Goal: Task Accomplishment & Management: Complete application form

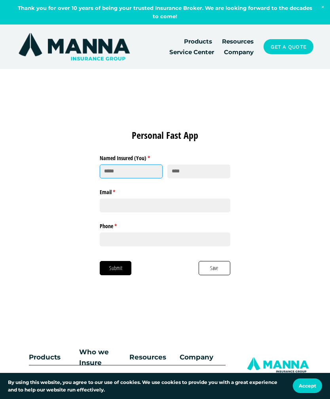
click at [123, 169] on input "First" at bounding box center [131, 171] width 63 height 14
type input "*****"
type input "*********"
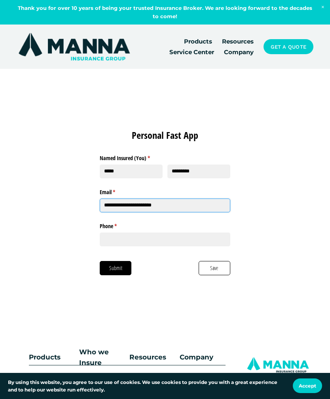
type input "**********"
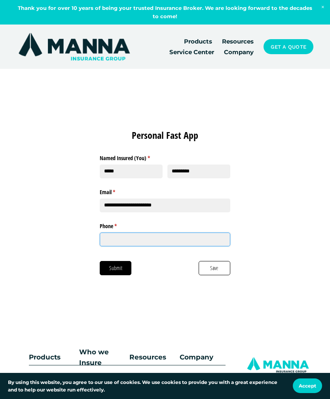
click at [158, 239] on input "Phone * (required)" at bounding box center [165, 239] width 130 height 14
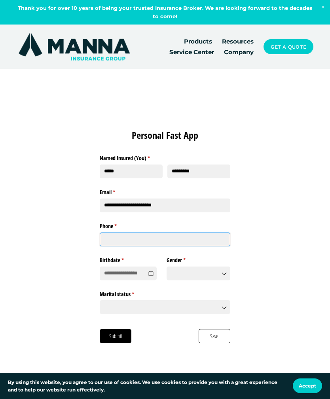
type input "**********"
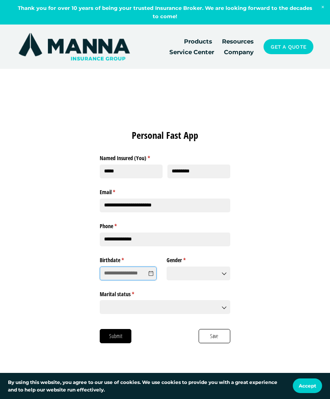
click at [125, 269] on input "Birthdate * (required)" at bounding box center [128, 273] width 57 height 14
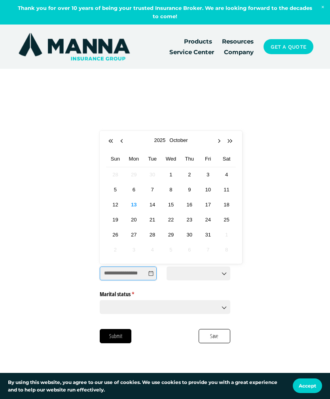
click at [111, 141] on button "Previous Year" at bounding box center [111, 141] width 8 height 8
click at [113, 138] on button "Previous Year" at bounding box center [111, 141] width 8 height 8
click at [113, 142] on button "Previous Year" at bounding box center [111, 141] width 8 height 8
click at [113, 140] on button "Previous Year" at bounding box center [111, 141] width 8 height 8
click at [112, 140] on button "Previous Year" at bounding box center [111, 141] width 8 height 8
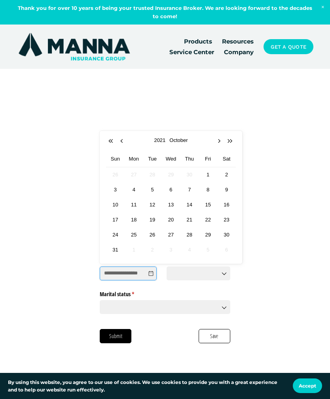
click at [113, 141] on button "Previous Year" at bounding box center [111, 141] width 8 height 8
click at [112, 141] on button "Previous Year" at bounding box center [111, 141] width 8 height 8
click at [112, 142] on button "Previous Year" at bounding box center [111, 141] width 8 height 8
click at [113, 143] on button "Previous Year" at bounding box center [111, 141] width 8 height 8
click at [113, 142] on button "Previous Year" at bounding box center [111, 141] width 8 height 8
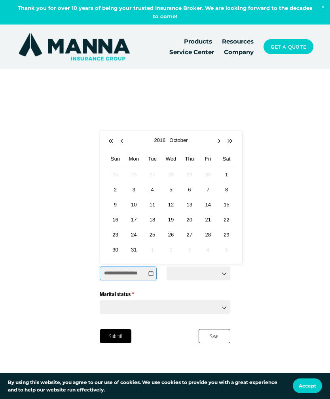
click at [112, 142] on button "Previous Year" at bounding box center [111, 141] width 8 height 8
click at [111, 143] on button "Previous Year" at bounding box center [111, 141] width 8 height 8
click at [112, 141] on button "Previous Year" at bounding box center [111, 141] width 8 height 8
click at [112, 143] on button "Previous Year" at bounding box center [111, 141] width 8 height 8
click at [113, 143] on button "Previous Year" at bounding box center [111, 141] width 8 height 8
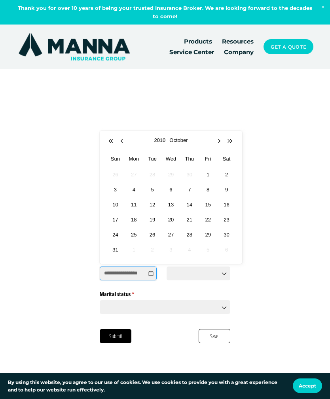
click at [113, 144] on button "Previous Year" at bounding box center [111, 141] width 8 height 8
click at [113, 143] on button "Previous Year" at bounding box center [111, 141] width 8 height 8
click at [112, 143] on button "Previous Year" at bounding box center [111, 141] width 8 height 8
click at [114, 143] on button "Previous Year" at bounding box center [111, 141] width 8 height 8
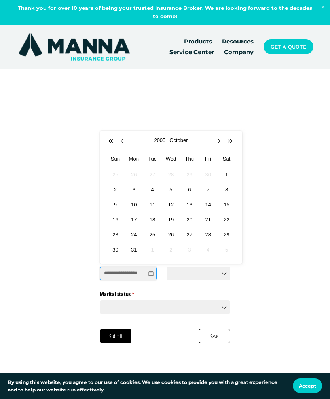
click at [113, 143] on button "Previous Year" at bounding box center [111, 141] width 8 height 8
click at [114, 144] on button "Previous Year" at bounding box center [111, 141] width 8 height 8
click at [113, 144] on button "Previous Year" at bounding box center [111, 141] width 8 height 8
click at [113, 142] on button "Previous Year" at bounding box center [111, 141] width 8 height 8
click at [113, 143] on button "Previous Year" at bounding box center [111, 141] width 8 height 8
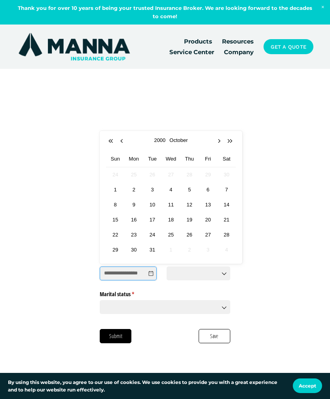
click at [114, 142] on button "Previous Year" at bounding box center [111, 141] width 8 height 8
click at [113, 142] on button "Previous Year" at bounding box center [111, 141] width 8 height 8
click at [113, 143] on button "Previous Year" at bounding box center [111, 141] width 8 height 8
click at [113, 142] on button "Previous Year" at bounding box center [111, 141] width 8 height 8
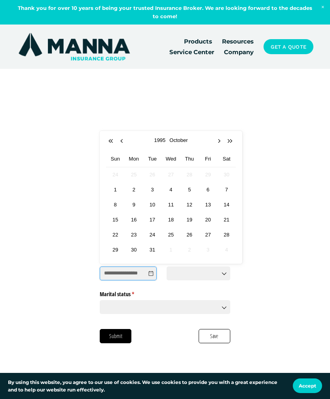
click at [114, 142] on button "Previous Year" at bounding box center [111, 141] width 8 height 8
click at [113, 143] on button "Previous Year" at bounding box center [111, 141] width 8 height 8
click at [114, 143] on button "Previous Year" at bounding box center [111, 141] width 8 height 8
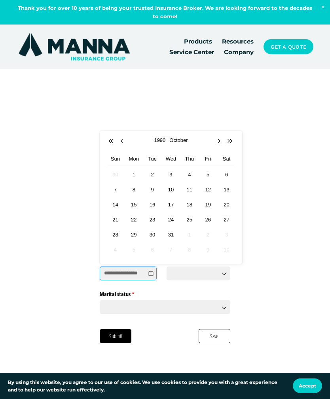
click at [114, 143] on button "Previous Year" at bounding box center [111, 141] width 8 height 8
click at [115, 142] on button "Previous Year" at bounding box center [111, 141] width 8 height 8
click at [114, 143] on button "Previous Year" at bounding box center [111, 141] width 8 height 8
click at [113, 143] on button "Previous Year" at bounding box center [111, 141] width 8 height 8
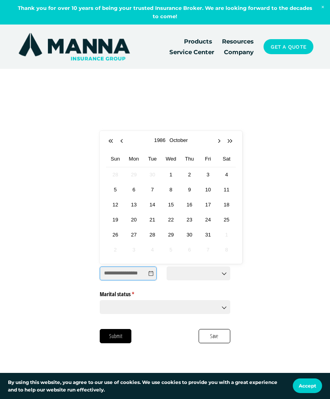
click at [114, 143] on button "Previous Year" at bounding box center [111, 141] width 8 height 8
click at [115, 143] on button "Previous Year" at bounding box center [111, 141] width 8 height 8
click at [114, 142] on button "Previous Year" at bounding box center [111, 141] width 8 height 8
click at [115, 142] on button "Previous Year" at bounding box center [111, 141] width 8 height 8
click at [114, 141] on button "Previous Year" at bounding box center [111, 141] width 8 height 8
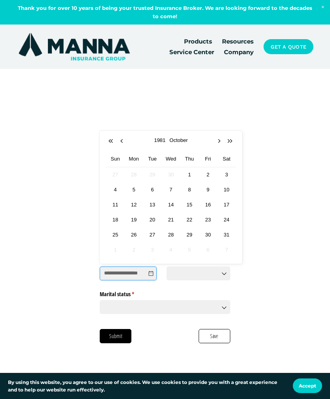
click at [114, 141] on button "Previous Year" at bounding box center [111, 141] width 8 height 8
click at [115, 142] on button "Previous Year" at bounding box center [111, 141] width 8 height 8
click at [114, 143] on button "Previous Year" at bounding box center [111, 141] width 8 height 8
click at [115, 142] on button "Previous Year" at bounding box center [111, 141] width 8 height 8
click at [114, 142] on button "Previous Year" at bounding box center [111, 141] width 8 height 8
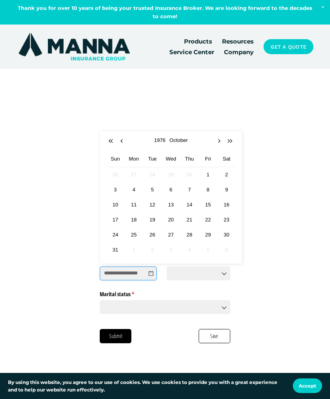
click at [114, 142] on button "Previous Year" at bounding box center [111, 141] width 8 height 8
click at [113, 139] on button "Previous Year" at bounding box center [111, 141] width 8 height 8
click at [288, 137] on div "**********" at bounding box center [165, 236] width 330 height 230
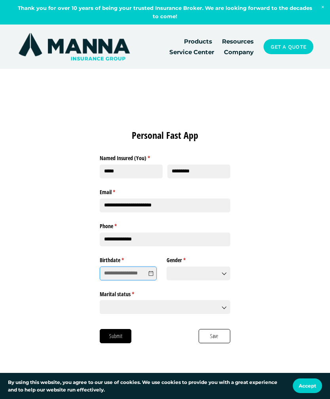
click at [124, 270] on input "Birthdate * (required)" at bounding box center [128, 273] width 57 height 14
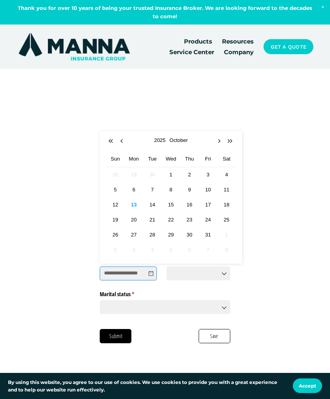
click at [111, 139] on button "Previous Year" at bounding box center [111, 141] width 8 height 8
click at [110, 139] on button "Previous Year" at bounding box center [111, 141] width 8 height 8
click at [111, 141] on button "Previous Year" at bounding box center [111, 141] width 8 height 8
click at [111, 140] on button "Previous Year" at bounding box center [111, 141] width 8 height 8
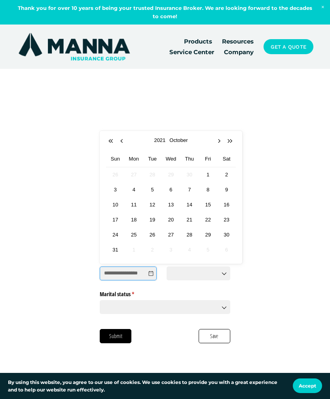
click at [112, 139] on button "Previous Year" at bounding box center [111, 141] width 8 height 8
click at [111, 142] on button "Previous Year" at bounding box center [111, 141] width 8 height 8
click at [110, 141] on button "Previous Year" at bounding box center [111, 141] width 8 height 8
click at [109, 142] on button "Previous Year" at bounding box center [111, 141] width 8 height 8
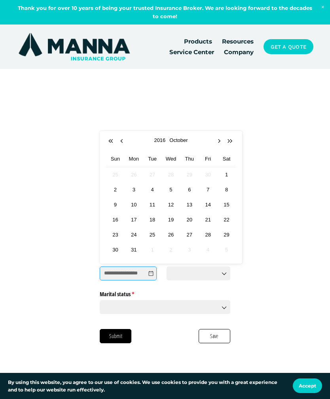
click at [109, 142] on button "Previous Year" at bounding box center [111, 141] width 8 height 8
click at [109, 143] on button "Previous Year" at bounding box center [111, 141] width 8 height 8
click at [109, 142] on button "Previous Year" at bounding box center [111, 141] width 8 height 8
click at [110, 143] on button "Previous Year" at bounding box center [111, 141] width 8 height 8
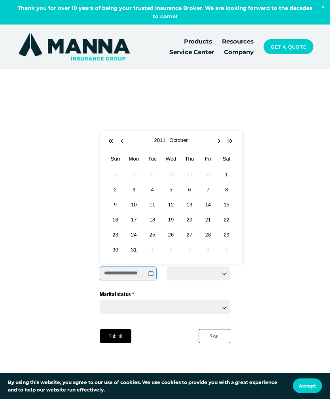
click at [109, 142] on button "Previous Year" at bounding box center [111, 141] width 8 height 8
click at [110, 142] on button "Previous Year" at bounding box center [111, 141] width 8 height 8
click at [111, 142] on button "Previous Year" at bounding box center [111, 141] width 8 height 8
click at [111, 143] on button "Previous Year" at bounding box center [111, 141] width 8 height 8
click at [111, 144] on button "Previous Year" at bounding box center [111, 141] width 8 height 8
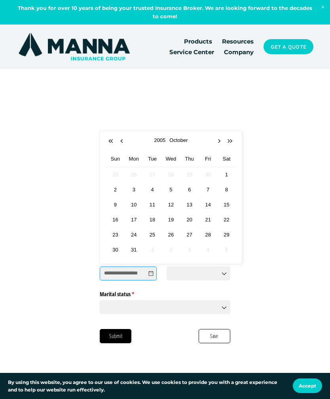
click at [109, 142] on button "Previous Year" at bounding box center [111, 141] width 8 height 8
click at [108, 143] on button "Previous Year" at bounding box center [111, 141] width 8 height 8
click at [109, 143] on button "Previous Year" at bounding box center [111, 141] width 8 height 8
click at [111, 142] on button "Previous Year" at bounding box center [111, 141] width 8 height 8
click at [110, 143] on button "Previous Year" at bounding box center [111, 141] width 8 height 8
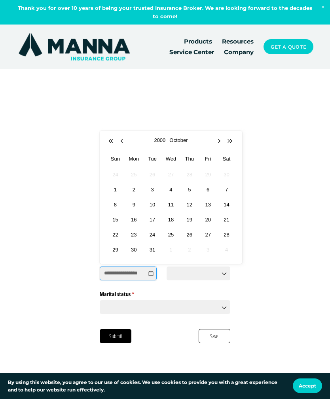
click at [111, 143] on button "Previous Year" at bounding box center [111, 141] width 8 height 8
click at [111, 144] on button "Previous Year" at bounding box center [111, 141] width 8 height 8
click at [109, 143] on button "Previous Year" at bounding box center [111, 141] width 8 height 8
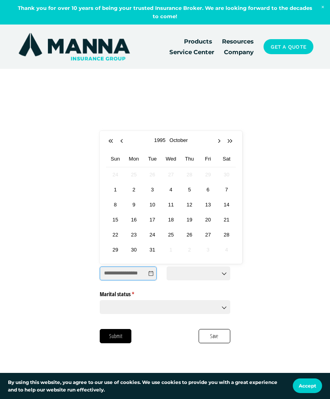
click at [111, 143] on button "Previous Year" at bounding box center [111, 141] width 8 height 8
click at [110, 143] on button "Previous Year" at bounding box center [111, 141] width 8 height 8
click at [109, 144] on button "Previous Year" at bounding box center [111, 141] width 8 height 8
click at [109, 143] on button "Previous Year" at bounding box center [111, 141] width 8 height 8
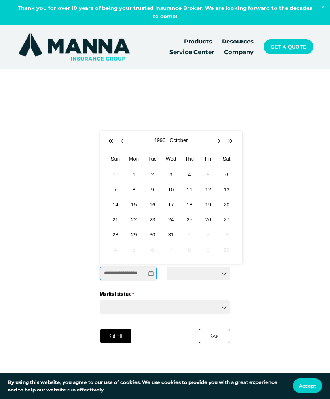
click at [110, 142] on button "Previous Year" at bounding box center [111, 141] width 8 height 8
click at [109, 142] on button "Previous Year" at bounding box center [111, 141] width 8 height 8
click at [110, 141] on button "Previous Year" at bounding box center [111, 141] width 8 height 8
click at [109, 141] on button "Previous Year" at bounding box center [111, 141] width 8 height 8
click at [109, 142] on button "Previous Year" at bounding box center [111, 141] width 8 height 8
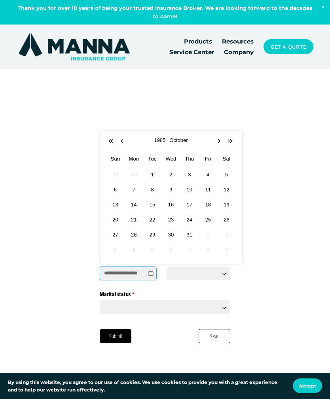
click at [109, 142] on button "Previous Year" at bounding box center [111, 141] width 8 height 8
click at [111, 140] on button "Previous Year" at bounding box center [111, 141] width 8 height 8
click at [110, 141] on button "Previous Year" at bounding box center [111, 141] width 8 height 8
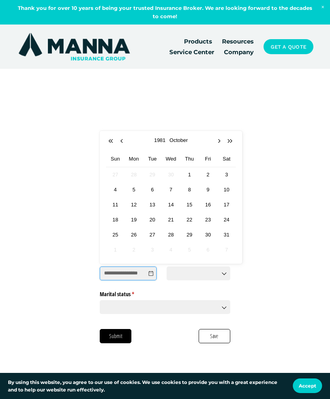
click at [110, 141] on button "Previous Year" at bounding box center [111, 141] width 8 height 8
click at [111, 141] on button "Previous Year" at bounding box center [111, 141] width 8 height 8
click at [110, 140] on button "Previous Year" at bounding box center [111, 141] width 8 height 8
click at [109, 140] on button "Previous Year" at bounding box center [111, 141] width 8 height 8
click at [109, 142] on button "Previous Year" at bounding box center [111, 141] width 8 height 8
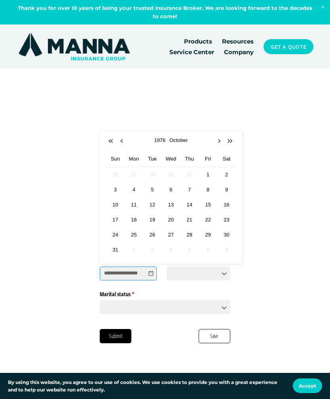
click at [109, 141] on button "Previous Year" at bounding box center [111, 141] width 8 height 8
click at [228, 140] on button "Next Year" at bounding box center [230, 141] width 8 height 8
click at [127, 139] on div "[DATE]" at bounding box center [171, 140] width 130 height 9
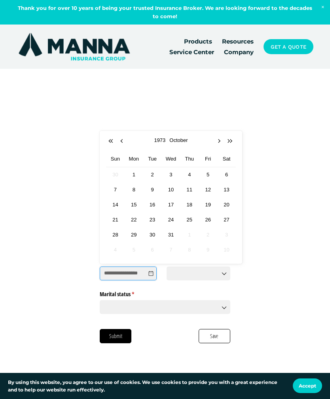
click at [124, 138] on button "Previous Month" at bounding box center [123, 141] width 8 height 8
click at [125, 141] on button "Previous Month" at bounding box center [123, 141] width 8 height 8
click at [126, 142] on button "Previous Month" at bounding box center [123, 141] width 8 height 8
click at [125, 141] on button "Previous Month" at bounding box center [123, 141] width 8 height 8
click at [125, 139] on button "Previous Month" at bounding box center [123, 141] width 8 height 8
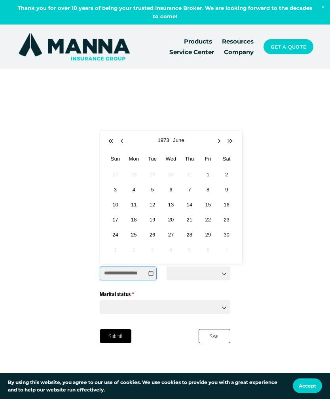
click at [125, 140] on button "Previous Month" at bounding box center [123, 141] width 8 height 8
click at [125, 139] on button "Previous Month" at bounding box center [123, 141] width 8 height 8
click at [134, 220] on span "19" at bounding box center [133, 219] width 9 height 9
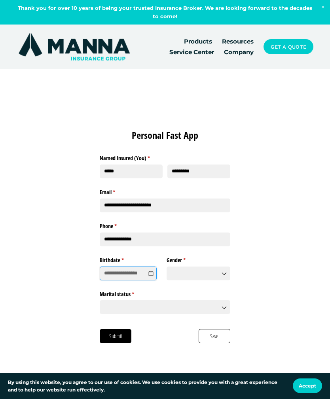
type input "*********"
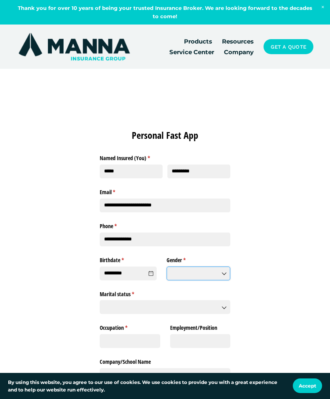
click at [187, 269] on input "Gender * (required)" at bounding box center [198, 273] width 64 height 14
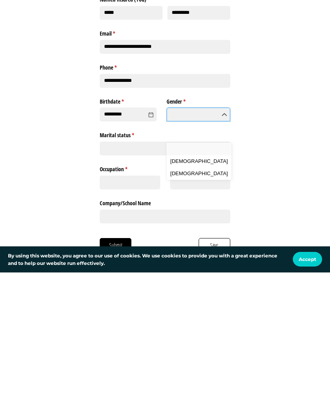
click at [184, 296] on span "[DEMOGRAPHIC_DATA]" at bounding box center [198, 299] width 57 height 7
type input "******"
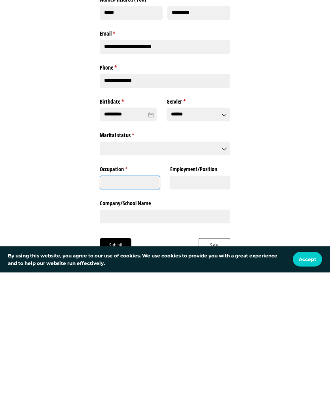
click at [119, 302] on input "Occupation * (required)" at bounding box center [130, 309] width 60 height 14
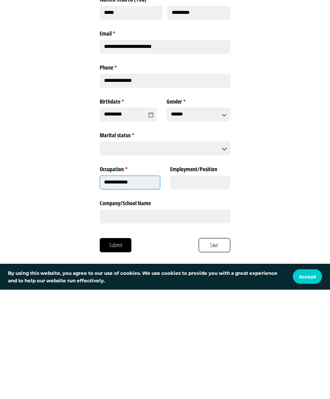
scroll to position [28, 0]
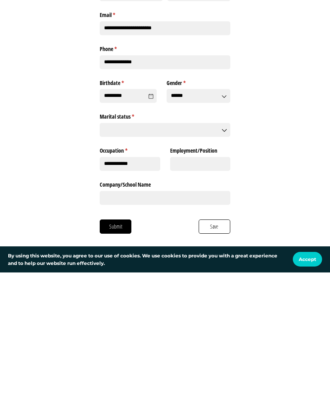
click at [119, 224] on div "**********" at bounding box center [165, 230] width 146 height 259
type input "**********"
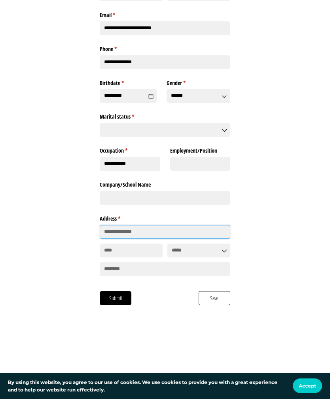
click at [122, 226] on input "Address Line 1" at bounding box center [165, 232] width 130 height 14
type input "**********"
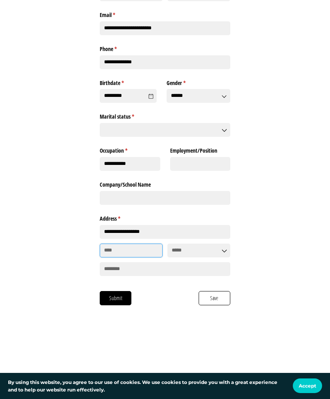
click at [120, 247] on input "City" at bounding box center [131, 250] width 63 height 14
click at [192, 247] on input "State" at bounding box center [198, 250] width 63 height 14
type input "********"
click at [189, 259] on span "[US_STATE]" at bounding box center [185, 259] width 28 height 7
type input "**********"
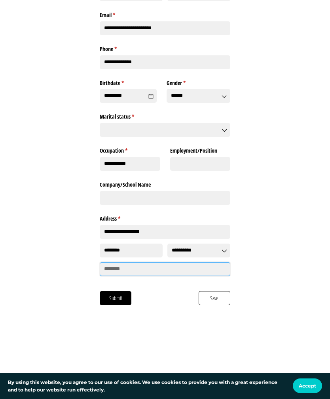
click at [121, 264] on input "Zip Code" at bounding box center [165, 269] width 130 height 14
type input "*****"
click at [122, 291] on button "Submit" at bounding box center [116, 298] width 32 height 14
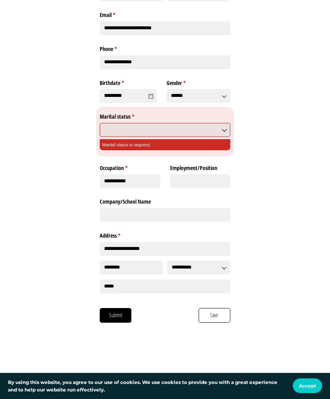
click at [149, 124] on input "Marital status * (Marital status is required.)" at bounding box center [165, 130] width 130 height 14
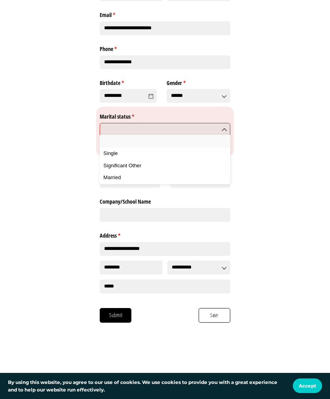
click at [121, 177] on div "Married" at bounding box center [164, 177] width 123 height 7
type input "*******"
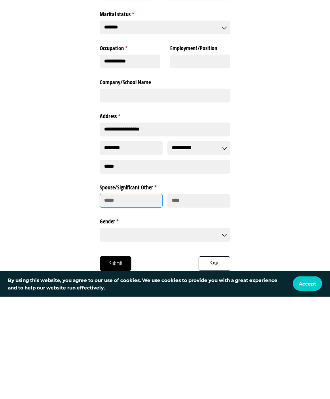
click at [126, 296] on input "First" at bounding box center [131, 303] width 63 height 14
type input "******"
click at [192, 296] on input "Last" at bounding box center [198, 303] width 63 height 14
type input "*********"
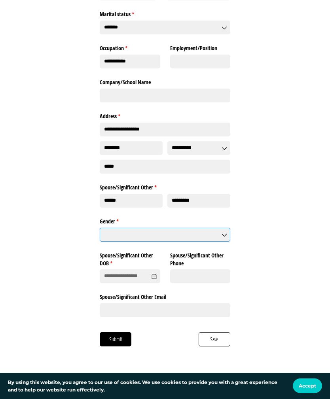
click at [173, 228] on input "Gender * (required)" at bounding box center [165, 235] width 130 height 14
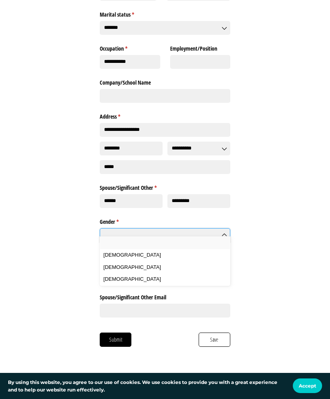
click at [113, 253] on span "[DEMOGRAPHIC_DATA]" at bounding box center [131, 254] width 57 height 7
type input "****"
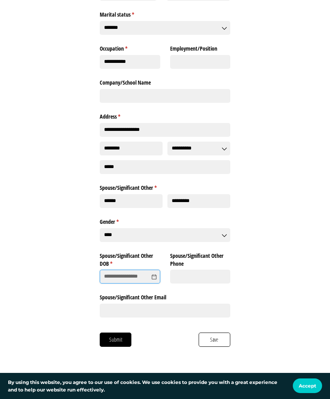
click at [122, 269] on input "Spouse/​Significant Other DOB * (required)" at bounding box center [130, 276] width 60 height 14
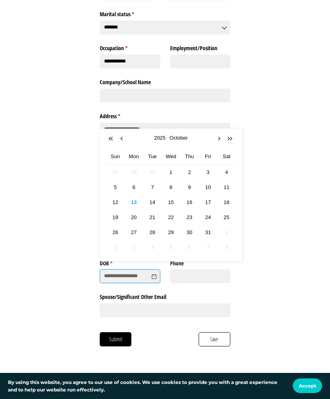
click at [111, 141] on button "Previous Year" at bounding box center [111, 139] width 8 height 8
click at [111, 139] on button "Previous Year" at bounding box center [111, 139] width 8 height 8
click at [111, 137] on button "Previous Year" at bounding box center [111, 139] width 8 height 8
click at [109, 136] on button "Previous Year" at bounding box center [111, 139] width 8 height 8
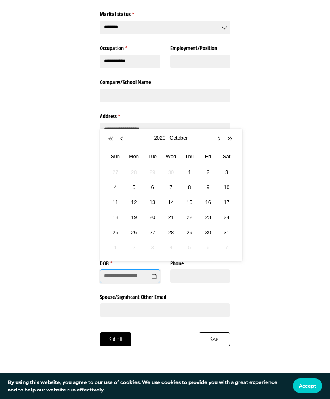
click at [111, 135] on button "Previous Year" at bounding box center [111, 139] width 8 height 8
click at [108, 138] on button "Previous Year" at bounding box center [111, 139] width 8 height 8
click at [109, 139] on button "Previous Year" at bounding box center [111, 139] width 8 height 8
click at [108, 141] on button "Previous Year" at bounding box center [111, 139] width 8 height 8
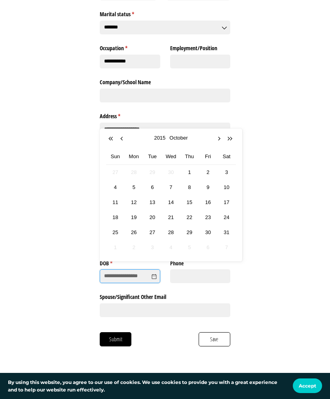
click at [109, 142] on button "Previous Year" at bounding box center [111, 139] width 8 height 8
click at [111, 141] on button "Previous Year" at bounding box center [111, 139] width 8 height 8
click at [110, 141] on button "Previous Year" at bounding box center [111, 139] width 8 height 8
click at [112, 141] on button "Previous Year" at bounding box center [111, 139] width 8 height 8
click at [110, 141] on button "Previous Year" at bounding box center [111, 139] width 8 height 8
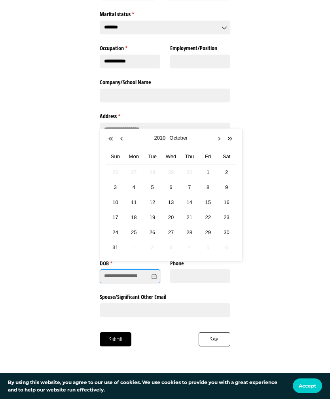
click at [111, 141] on button "Previous Year" at bounding box center [111, 139] width 8 height 8
click at [111, 142] on button "Previous Year" at bounding box center [111, 139] width 8 height 8
click at [112, 141] on button "Previous Year" at bounding box center [111, 139] width 8 height 8
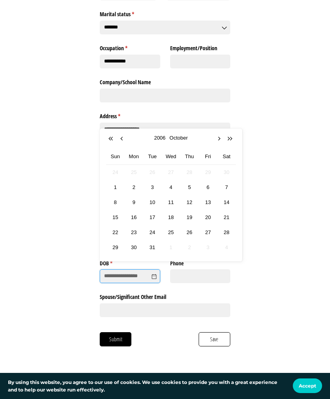
click at [112, 141] on button "Previous Year" at bounding box center [111, 139] width 8 height 8
click at [111, 141] on button "Previous Year" at bounding box center [111, 139] width 8 height 8
click at [109, 142] on button "Previous Year" at bounding box center [111, 139] width 8 height 8
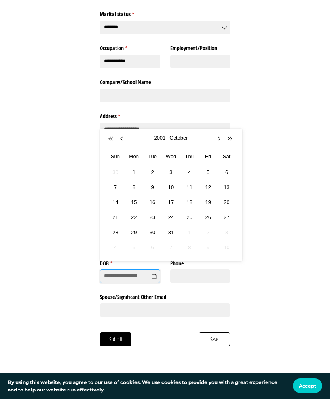
click at [110, 141] on button "Previous Year" at bounding box center [111, 139] width 8 height 8
click at [111, 140] on button "Previous Year" at bounding box center [111, 139] width 8 height 8
click at [110, 141] on button "Previous Year" at bounding box center [111, 139] width 8 height 8
click at [109, 141] on button "Previous Year" at bounding box center [111, 139] width 8 height 8
click at [107, 139] on button "Previous Year" at bounding box center [111, 139] width 8 height 8
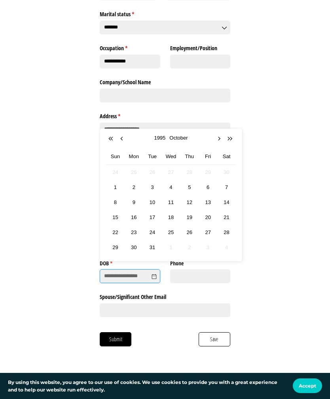
click at [109, 138] on button "Previous Year" at bounding box center [111, 139] width 8 height 8
click at [109, 139] on button "Previous Year" at bounding box center [111, 139] width 8 height 8
click at [109, 138] on button "Previous Year" at bounding box center [111, 139] width 8 height 8
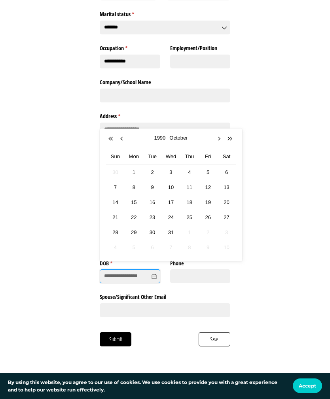
click at [109, 139] on button "Previous Year" at bounding box center [111, 139] width 8 height 8
click at [110, 139] on button "Previous Year" at bounding box center [111, 139] width 8 height 8
click at [110, 138] on button "Previous Year" at bounding box center [111, 139] width 8 height 8
click at [109, 138] on button "Previous Year" at bounding box center [111, 139] width 8 height 8
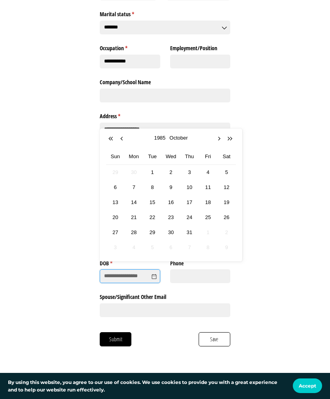
click at [110, 138] on button "Previous Year" at bounding box center [111, 139] width 8 height 8
click at [110, 139] on button "Previous Year" at bounding box center [111, 139] width 8 height 8
click at [111, 138] on button "Previous Year" at bounding box center [111, 139] width 8 height 8
click at [110, 139] on button "Previous Year" at bounding box center [111, 139] width 8 height 8
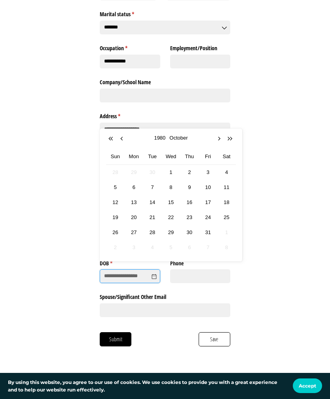
click at [111, 139] on button "Previous Year" at bounding box center [111, 139] width 8 height 8
click at [111, 138] on button "Previous Year" at bounding box center [111, 139] width 8 height 8
click at [112, 138] on button "Previous Year" at bounding box center [111, 139] width 8 height 8
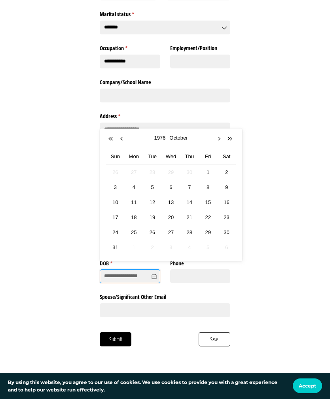
click at [113, 139] on button "Previous Year" at bounding box center [111, 139] width 8 height 8
click at [113, 137] on button "Previous Year" at bounding box center [111, 139] width 8 height 8
click at [112, 137] on button "Previous Year" at bounding box center [111, 139] width 8 height 8
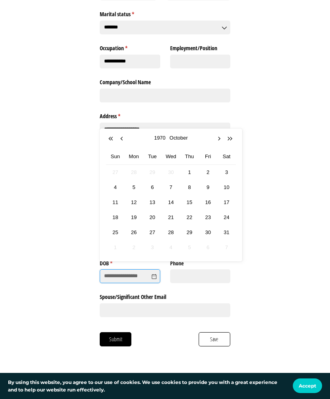
click at [230, 137] on button "Next Year" at bounding box center [230, 139] width 8 height 8
click at [123, 136] on button "Previous Month" at bounding box center [123, 139] width 8 height 8
click at [124, 141] on button "Previous Month" at bounding box center [123, 139] width 8 height 8
click at [191, 219] on span "19" at bounding box center [189, 217] width 9 height 9
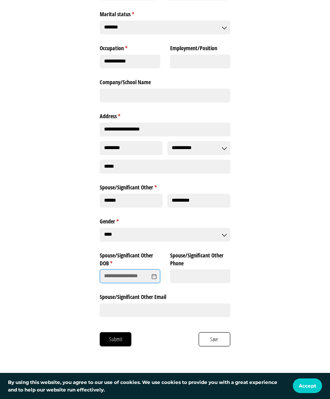
type input "*********"
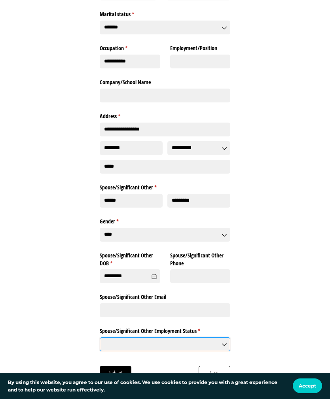
click at [220, 341] on input "Spouse/​Significant Other Employment Status * (required)" at bounding box center [165, 344] width 130 height 14
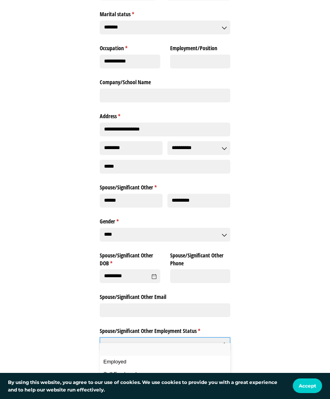
scroll to position [318, 0]
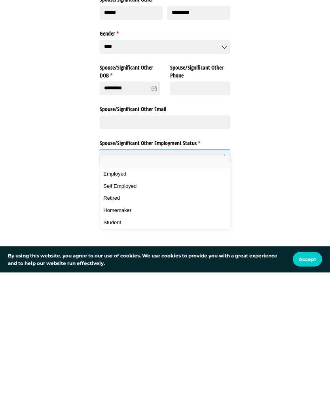
click at [117, 297] on span "Employed" at bounding box center [114, 300] width 23 height 7
type input "********"
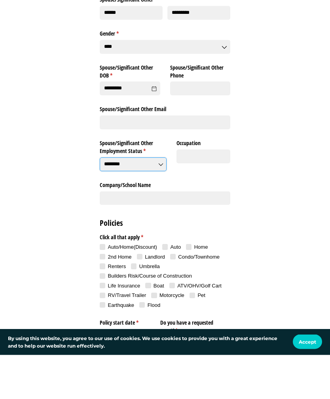
scroll to position [401, 0]
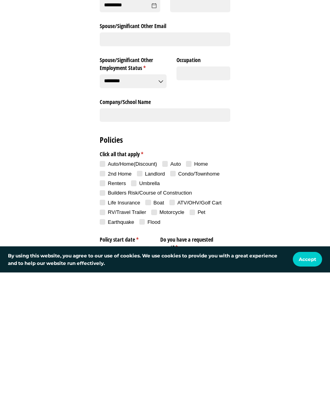
click at [103, 316] on span "checkbox-group" at bounding box center [103, 319] width 6 height 6
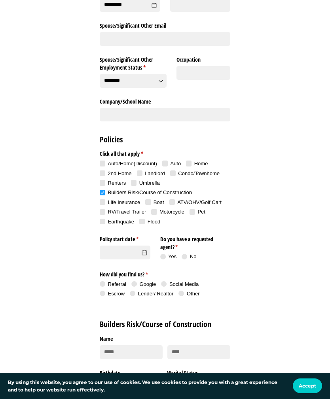
click at [143, 250] on icon at bounding box center [144, 252] width 4 height 4
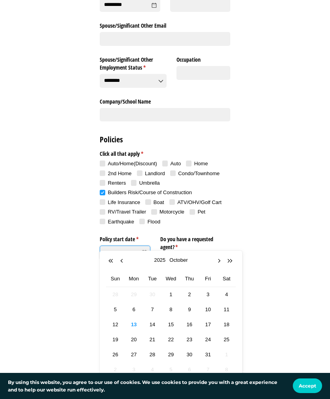
click at [136, 324] on span "13" at bounding box center [133, 324] width 9 height 9
type input "**********"
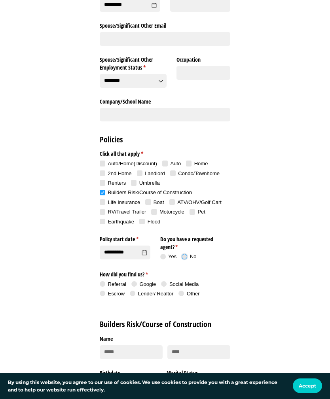
click at [186, 252] on span at bounding box center [184, 256] width 8 height 8
click at [184, 289] on span at bounding box center [181, 293] width 8 height 8
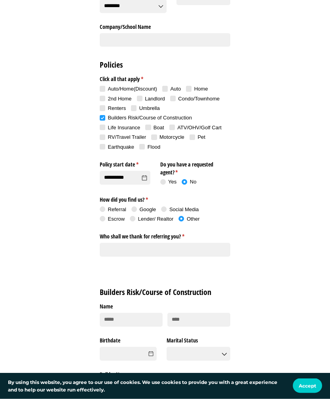
scroll to position [603, 0]
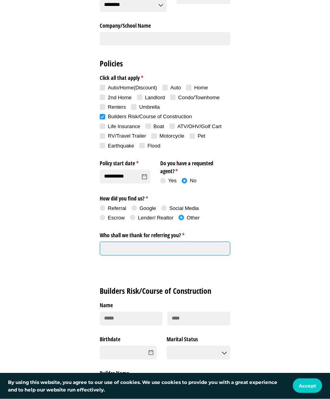
click at [123, 242] on input "Who shall we thank for referring you? * (required)" at bounding box center [165, 249] width 130 height 14
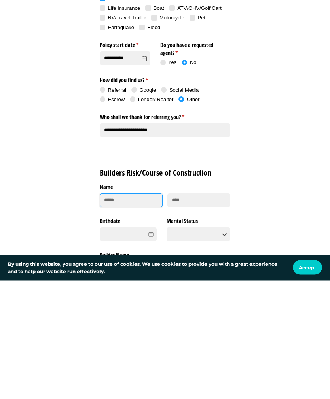
click at [119, 312] on input "First" at bounding box center [131, 319] width 63 height 14
type input "**********"
type input "******"
click at [190, 312] on input "Last" at bounding box center [198, 319] width 63 height 14
type input "*********"
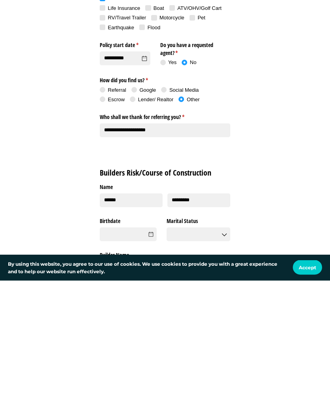
scroll to position [722, 0]
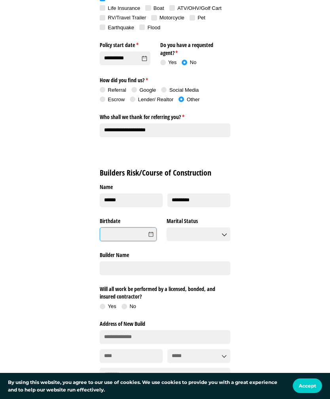
click at [121, 227] on input "Birthdate" at bounding box center [128, 234] width 57 height 14
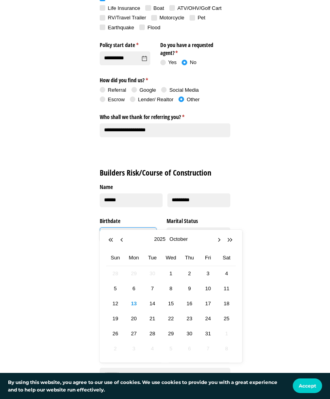
click at [112, 238] on button "Previous Year" at bounding box center [111, 240] width 8 height 8
click at [111, 240] on button "Previous Year" at bounding box center [111, 240] width 8 height 8
click at [110, 240] on button "Previous Year" at bounding box center [111, 240] width 8 height 8
click at [111, 241] on button "Previous Year" at bounding box center [111, 240] width 8 height 8
click at [112, 239] on button "Previous Year" at bounding box center [111, 240] width 8 height 8
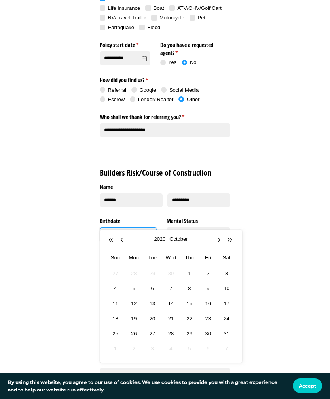
click at [112, 240] on button "Previous Year" at bounding box center [111, 240] width 8 height 8
click at [110, 241] on button "Previous Year" at bounding box center [111, 240] width 8 height 8
click at [111, 241] on button "Previous Year" at bounding box center [111, 240] width 8 height 8
click at [111, 240] on button "Previous Year" at bounding box center [111, 240] width 8 height 8
click at [111, 241] on button "Previous Year" at bounding box center [111, 240] width 8 height 8
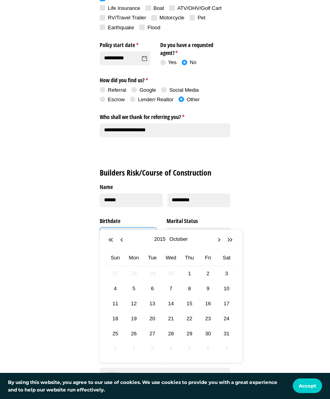
click at [110, 241] on button "Previous Year" at bounding box center [111, 240] width 8 height 8
click at [109, 242] on button "Previous Year" at bounding box center [111, 240] width 8 height 8
click at [110, 239] on button "Previous Year" at bounding box center [111, 240] width 8 height 8
click at [111, 239] on button "Previous Year" at bounding box center [111, 240] width 8 height 8
click at [112, 238] on button "Previous Year" at bounding box center [111, 240] width 8 height 8
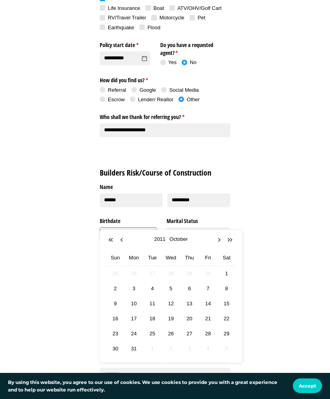
click at [113, 238] on button "Previous Year" at bounding box center [111, 240] width 8 height 8
click at [113, 239] on button "Previous Year" at bounding box center [111, 240] width 8 height 8
click at [113, 238] on button "Previous Year" at bounding box center [111, 240] width 8 height 8
click at [112, 239] on button "Previous Year" at bounding box center [111, 240] width 8 height 8
click at [111, 241] on button "Previous Year" at bounding box center [111, 240] width 8 height 8
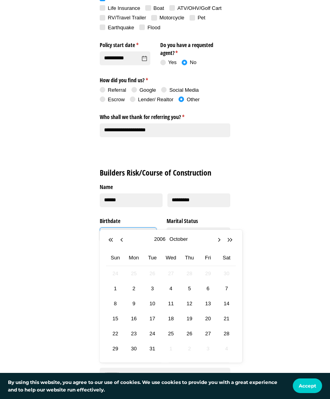
click at [110, 240] on button "Previous Year" at bounding box center [111, 240] width 8 height 8
click at [110, 241] on button "Previous Year" at bounding box center [111, 240] width 8 height 8
click at [111, 240] on button "Previous Year" at bounding box center [111, 240] width 8 height 8
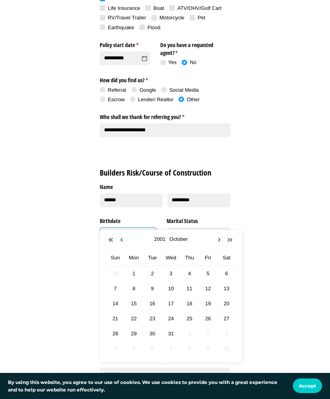
click at [112, 241] on button "Previous Year" at bounding box center [111, 240] width 8 height 8
click at [111, 243] on button "Previous Year" at bounding box center [111, 240] width 8 height 8
click at [111, 241] on button "Previous Year" at bounding box center [111, 240] width 8 height 8
click at [113, 241] on button "Previous Year" at bounding box center [111, 240] width 8 height 8
click at [112, 241] on button "Previous Year" at bounding box center [111, 240] width 8 height 8
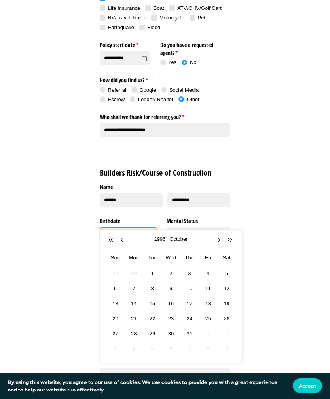
click at [112, 240] on button "Previous Year" at bounding box center [111, 240] width 8 height 8
click at [111, 243] on button "Previous Year" at bounding box center [111, 240] width 8 height 8
click at [111, 241] on button "Previous Year" at bounding box center [111, 240] width 8 height 8
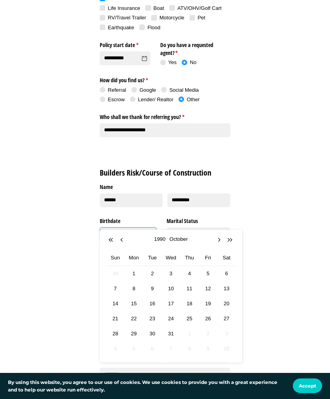
click at [112, 241] on button "Previous Year" at bounding box center [111, 240] width 8 height 8
click at [111, 242] on button "Previous Year" at bounding box center [111, 240] width 8 height 8
click at [113, 241] on button "Previous Year" at bounding box center [111, 240] width 8 height 8
click at [112, 241] on button "Previous Year" at bounding box center [111, 240] width 8 height 8
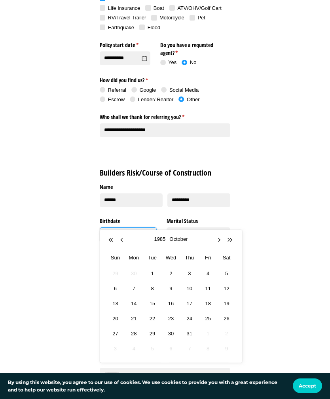
click at [111, 241] on button "Previous Year" at bounding box center [111, 240] width 8 height 8
click at [111, 242] on button "Previous Year" at bounding box center [111, 240] width 8 height 8
click at [112, 241] on button "Previous Year" at bounding box center [111, 240] width 8 height 8
click at [111, 241] on button "Previous Year" at bounding box center [111, 240] width 8 height 8
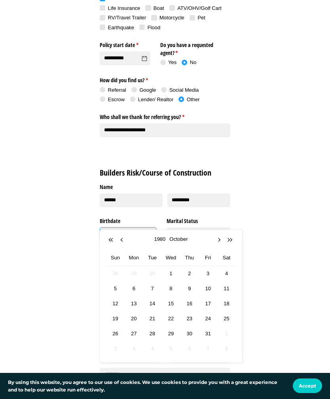
click at [111, 243] on button "Previous Year" at bounding box center [111, 240] width 8 height 8
click at [111, 241] on button "Previous Year" at bounding box center [111, 240] width 8 height 8
click at [112, 239] on button "Previous Year" at bounding box center [111, 240] width 8 height 8
click at [112, 240] on button "Previous Year" at bounding box center [111, 240] width 8 height 8
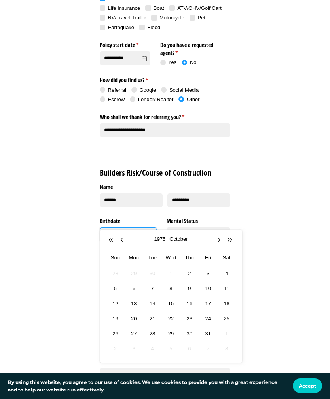
click at [113, 240] on button "Previous Year" at bounding box center [111, 240] width 8 height 8
click at [113, 241] on button "Previous Year" at bounding box center [111, 240] width 8 height 8
click at [113, 240] on button "Previous Year" at bounding box center [111, 240] width 8 height 8
click at [114, 241] on button "Previous Year" at bounding box center [111, 240] width 8 height 8
click at [125, 239] on button "Previous Month" at bounding box center [123, 240] width 8 height 8
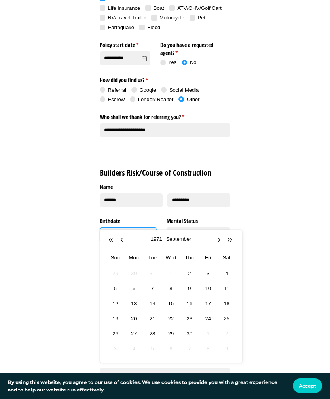
click at [125, 237] on button "Previous Month" at bounding box center [123, 240] width 8 height 8
click at [190, 319] on span "19" at bounding box center [189, 318] width 9 height 9
type input "*********"
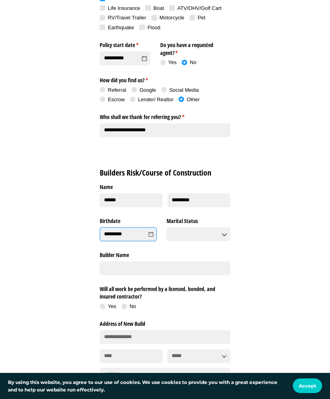
click at [224, 233] on icon at bounding box center [224, 234] width 4 height 2
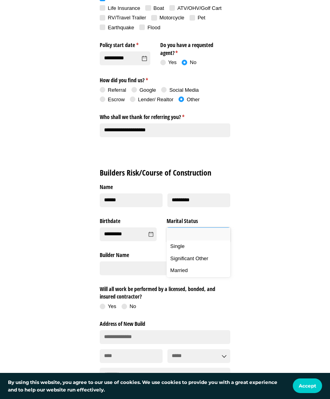
click at [188, 269] on div "Married" at bounding box center [198, 270] width 56 height 7
type input "*******"
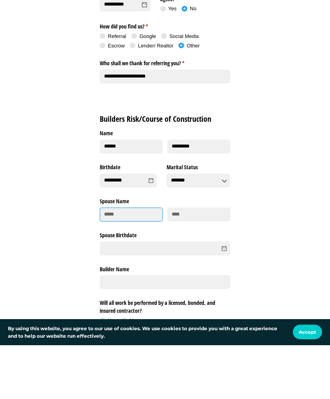
click at [113, 261] on input "First" at bounding box center [131, 268] width 63 height 14
type input "*****"
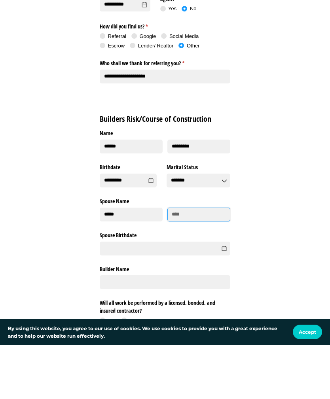
click at [191, 261] on input "Last" at bounding box center [198, 268] width 63 height 14
type input "*********"
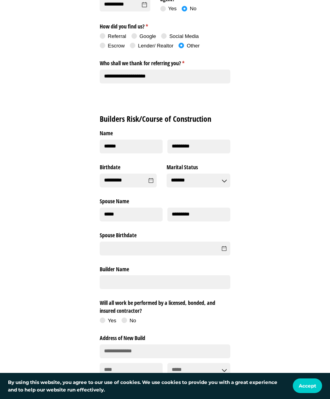
click at [226, 247] on icon at bounding box center [224, 249] width 4 height 4
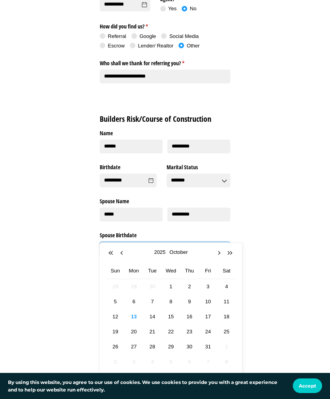
click at [111, 254] on button "Previous Year" at bounding box center [111, 253] width 8 height 8
click at [109, 253] on button "Previous Year" at bounding box center [111, 253] width 8 height 8
click at [111, 253] on button "Previous Year" at bounding box center [111, 253] width 8 height 8
click at [110, 252] on button "Previous Year" at bounding box center [111, 253] width 8 height 8
click at [111, 250] on button "Previous Year" at bounding box center [111, 253] width 8 height 8
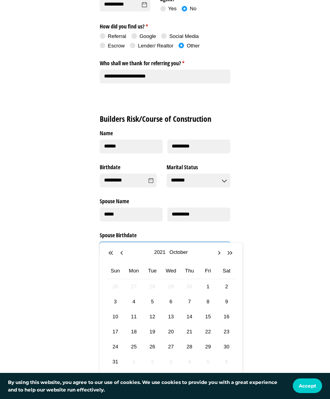
click at [111, 250] on button "Previous Year" at bounding box center [111, 253] width 8 height 8
click at [111, 252] on button "Previous Year" at bounding box center [111, 253] width 8 height 8
click at [111, 253] on button "Previous Year" at bounding box center [111, 253] width 8 height 8
click at [111, 252] on button "Previous Year" at bounding box center [111, 253] width 8 height 8
click at [113, 251] on button "Previous Year" at bounding box center [111, 253] width 8 height 8
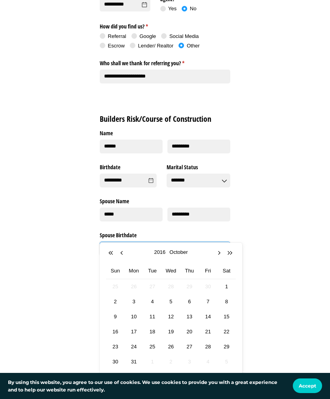
click at [113, 253] on button "Previous Year" at bounding box center [111, 253] width 8 height 8
click at [113, 252] on button "Previous Year" at bounding box center [111, 253] width 8 height 8
click at [111, 253] on button "Previous Year" at bounding box center [111, 253] width 8 height 8
click at [110, 254] on button "Previous Year" at bounding box center [111, 253] width 8 height 8
click at [109, 252] on button "Previous Year" at bounding box center [111, 253] width 8 height 8
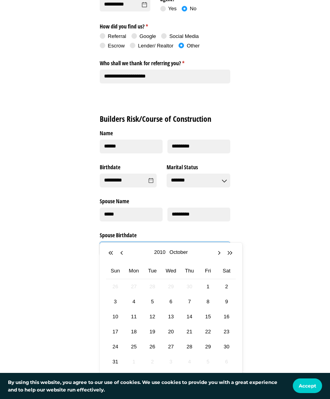
click at [111, 250] on button "Previous Year" at bounding box center [111, 253] width 8 height 8
click at [112, 251] on button "Previous Year" at bounding box center [111, 253] width 8 height 8
click at [111, 253] on button "Previous Year" at bounding box center [111, 253] width 8 height 8
click at [113, 253] on button "Previous Year" at bounding box center [111, 253] width 8 height 8
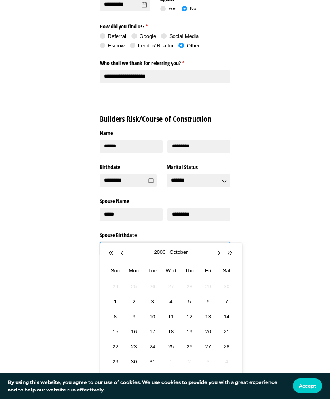
click at [113, 252] on button "Previous Year" at bounding box center [111, 253] width 8 height 8
click at [113, 253] on button "Previous Year" at bounding box center [111, 253] width 8 height 8
click at [112, 254] on button "Previous Year" at bounding box center [111, 253] width 8 height 8
click at [111, 253] on button "Previous Year" at bounding box center [111, 253] width 8 height 8
click at [112, 251] on button "Previous Year" at bounding box center [111, 253] width 8 height 8
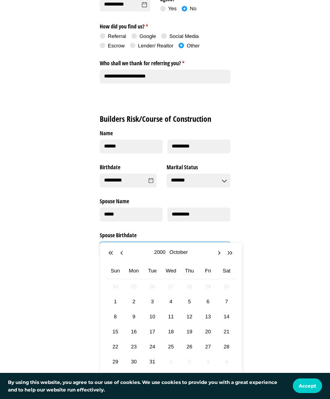
click at [112, 252] on button "Previous Year" at bounding box center [111, 253] width 8 height 8
click at [113, 251] on button "Previous Year" at bounding box center [111, 253] width 8 height 8
click at [112, 253] on button "Previous Year" at bounding box center [111, 253] width 8 height 8
click at [113, 254] on button "Previous Year" at bounding box center [111, 253] width 8 height 8
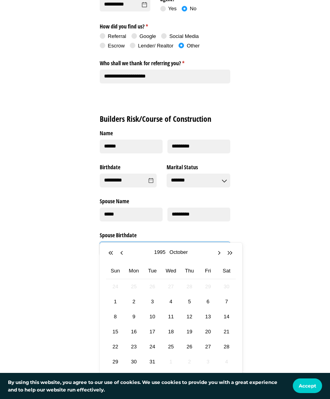
click at [113, 253] on button "Previous Year" at bounding box center [111, 253] width 8 height 8
click at [114, 253] on button "Previous Year" at bounding box center [111, 253] width 8 height 8
click at [113, 252] on button "Previous Year" at bounding box center [111, 253] width 8 height 8
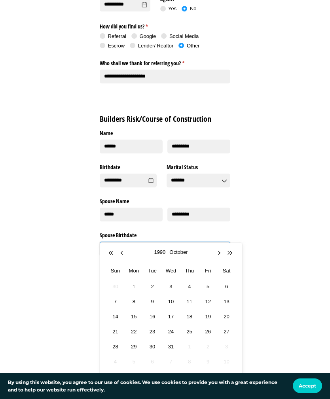
click at [113, 252] on button "Previous Year" at bounding box center [111, 253] width 8 height 8
click at [114, 253] on button "Previous Year" at bounding box center [111, 253] width 8 height 8
click at [113, 254] on button "Previous Year" at bounding box center [111, 253] width 8 height 8
click at [114, 254] on button "Previous Year" at bounding box center [111, 253] width 8 height 8
click at [114, 253] on button "Previous Year" at bounding box center [111, 253] width 8 height 8
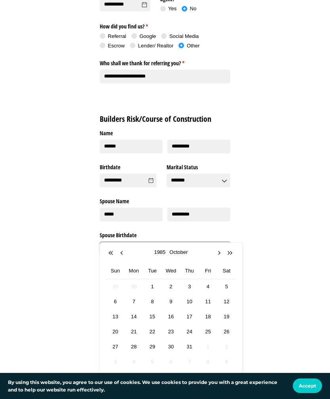
click at [114, 253] on button "Previous Year" at bounding box center [111, 253] width 8 height 8
click at [114, 254] on button "Previous Year" at bounding box center [111, 253] width 8 height 8
click at [113, 254] on button "Previous Year" at bounding box center [111, 253] width 8 height 8
click at [113, 253] on button "Previous Year" at bounding box center [111, 253] width 8 height 8
click at [112, 253] on button "Previous Year" at bounding box center [111, 253] width 8 height 8
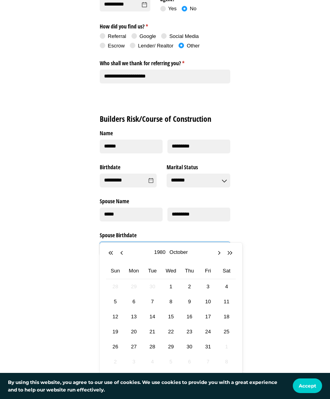
click at [113, 254] on button "Previous Year" at bounding box center [111, 253] width 8 height 8
click at [114, 254] on button "Previous Year" at bounding box center [111, 253] width 8 height 8
click at [113, 255] on button "Previous Year" at bounding box center [111, 253] width 8 height 8
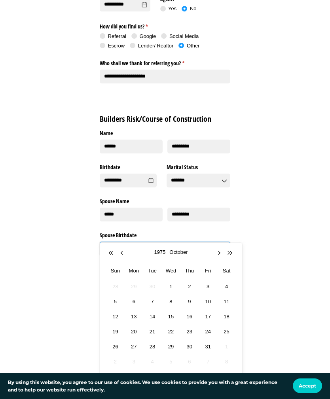
click at [113, 255] on button "Previous Year" at bounding box center [111, 253] width 8 height 8
click at [115, 254] on button "Previous Year" at bounding box center [111, 253] width 8 height 8
click at [125, 250] on button "Previous Month" at bounding box center [123, 253] width 8 height 8
click at [124, 253] on button "Previous Month" at bounding box center [123, 253] width 8 height 8
click at [126, 254] on button "Previous Month" at bounding box center [123, 253] width 8 height 8
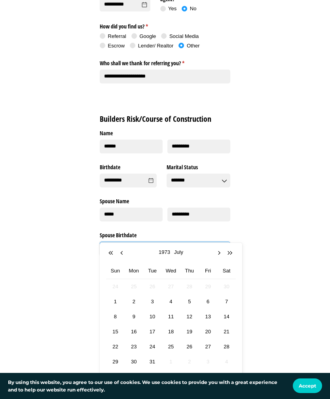
click at [125, 252] on button "Previous Month" at bounding box center [123, 253] width 8 height 8
click at [126, 253] on button "Previous Month" at bounding box center [123, 253] width 8 height 8
click at [125, 254] on button "Previous Month" at bounding box center [123, 253] width 8 height 8
click at [129, 252] on div "[DATE]" at bounding box center [171, 252] width 130 height 9
click at [128, 253] on div "[DATE]" at bounding box center [171, 252] width 130 height 9
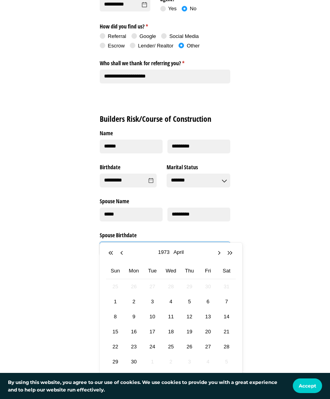
click at [122, 253] on button "Previous Month" at bounding box center [123, 253] width 8 height 8
click at [136, 332] on span "19" at bounding box center [133, 331] width 9 height 9
type input "*********"
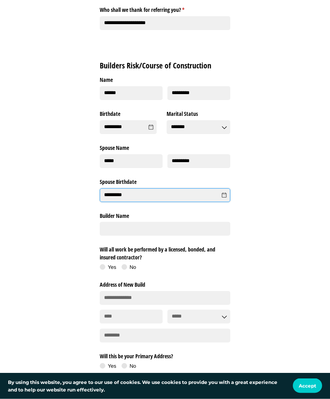
scroll to position [829, 0]
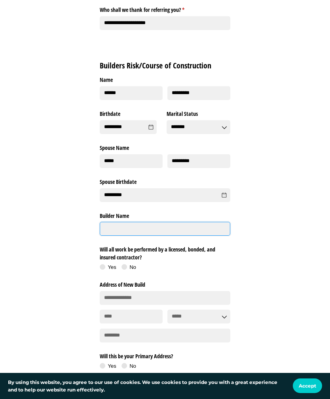
click at [125, 222] on input "Builder Name" at bounding box center [165, 229] width 130 height 14
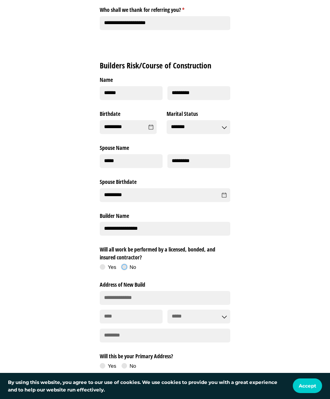
click at [125, 263] on span at bounding box center [124, 267] width 8 height 8
type input "**********"
click at [122, 291] on input "Address Line 1" at bounding box center [165, 298] width 130 height 14
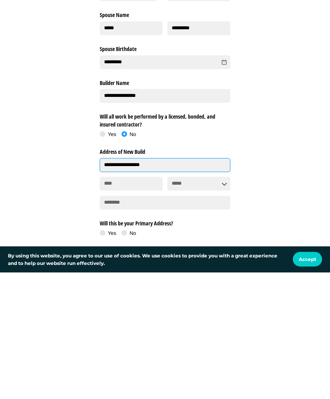
type input "**********"
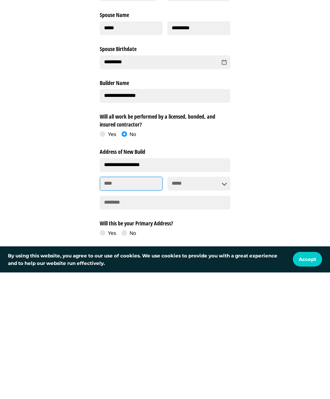
click at [122, 303] on input "City" at bounding box center [131, 310] width 63 height 14
click at [192, 303] on input "State" at bounding box center [198, 310] width 63 height 14
type input "********"
click at [193, 303] on span "[US_STATE]" at bounding box center [185, 306] width 28 height 7
type input "**********"
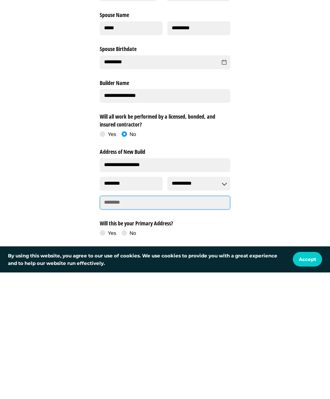
click at [132, 322] on input "Zip Code" at bounding box center [165, 329] width 130 height 14
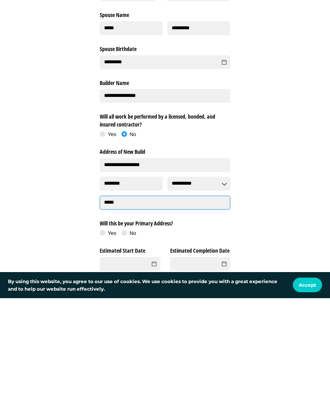
scroll to position [862, 0]
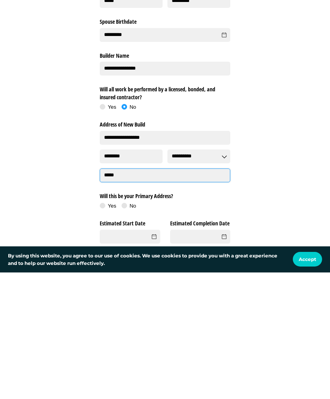
type input "*****"
click at [106, 329] on label "Yes" at bounding box center [111, 332] width 22 height 7
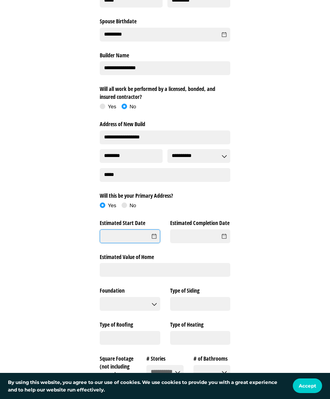
click at [132, 229] on input "Estimated Start Date" at bounding box center [130, 236] width 60 height 14
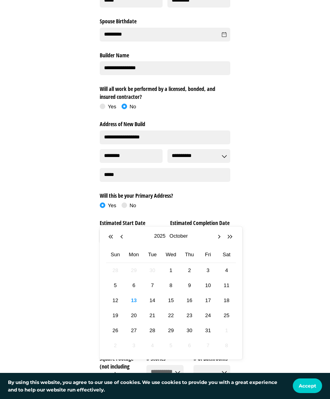
click at [109, 234] on button "Previous Year" at bounding box center [111, 237] width 8 height 8
click at [124, 235] on button "Previous Month" at bounding box center [123, 237] width 8 height 8
click at [116, 284] on span "1" at bounding box center [115, 285] width 9 height 9
type input "********"
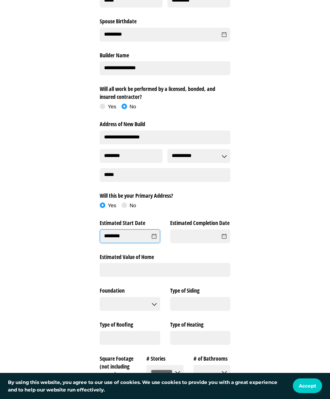
click at [224, 234] on icon at bounding box center [224, 236] width 4 height 4
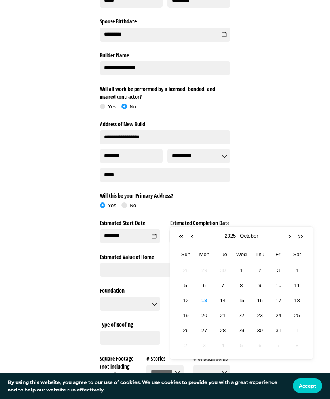
click at [299, 236] on button "Next Year" at bounding box center [300, 237] width 8 height 8
click at [192, 235] on button "Previous Month" at bounding box center [193, 237] width 8 height 8
click at [194, 235] on button "Previous Month" at bounding box center [193, 237] width 8 height 8
click at [186, 286] on span "2" at bounding box center [185, 285] width 9 height 9
type input "********"
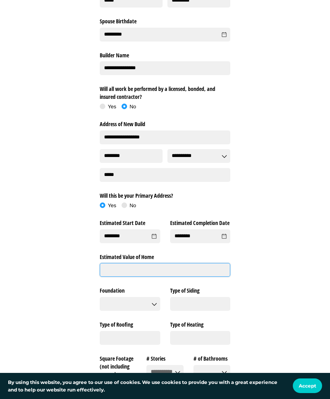
click at [123, 263] on input "Estimated Value of Home" at bounding box center [165, 270] width 130 height 14
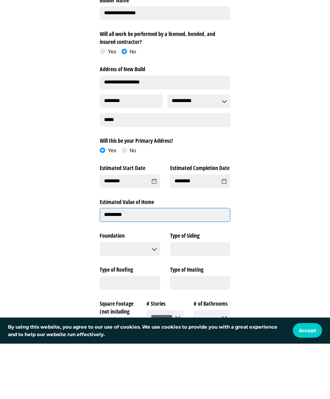
click at [153, 301] on icon at bounding box center [154, 304] width 6 height 6
type input "*********"
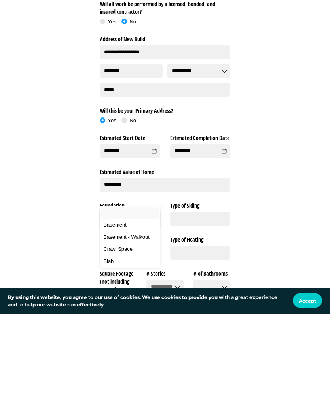
click at [111, 343] on span "Slab" at bounding box center [108, 346] width 10 height 7
type input "****"
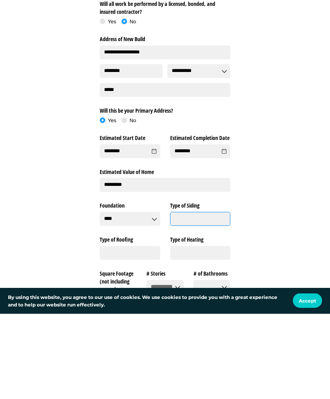
click at [205, 297] on input "Type of Siding" at bounding box center [200, 304] width 60 height 14
type input "**********"
click at [118, 331] on input "Type of Roofing" at bounding box center [130, 338] width 60 height 14
type input "*"
click at [119, 380] on input "Square Footage (not including garage)" at bounding box center [118, 387] width 37 height 14
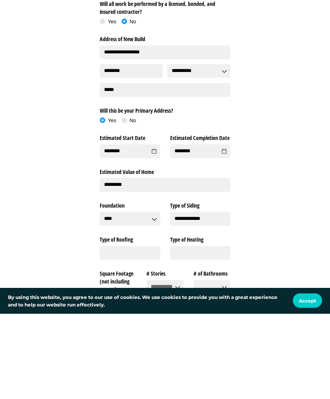
scroll to position [1080, 0]
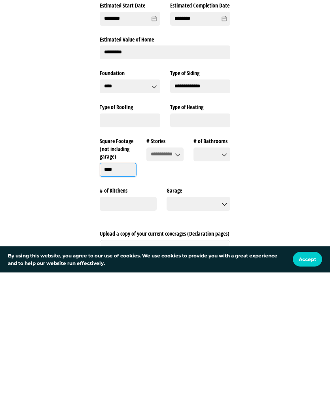
click at [175, 278] on icon at bounding box center [177, 281] width 6 height 6
type input "****"
click at [160, 282] on div "1" at bounding box center [164, 285] width 29 height 7
type input "*"
click at [225, 278] on icon at bounding box center [224, 281] width 6 height 6
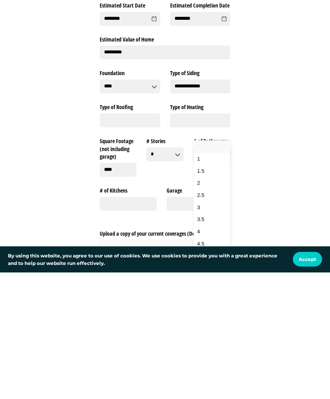
click at [202, 306] on div "2" at bounding box center [211, 309] width 29 height 7
type input "*"
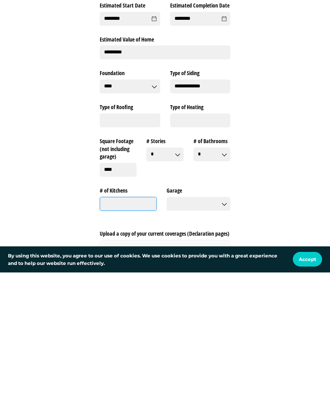
click at [128, 323] on input "# of Kitchens" at bounding box center [128, 330] width 57 height 14
type input "*"
click at [220, 323] on input "Garage" at bounding box center [198, 330] width 64 height 14
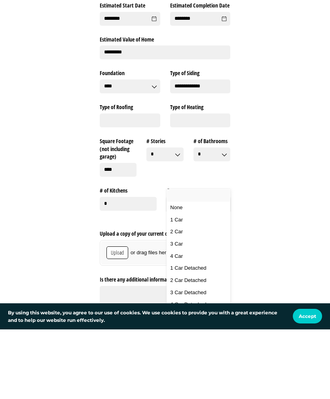
scroll to position [1138, 0]
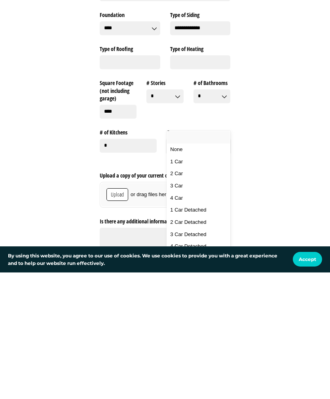
click at [182, 309] on span "3 Car" at bounding box center [176, 312] width 13 height 7
type input "*****"
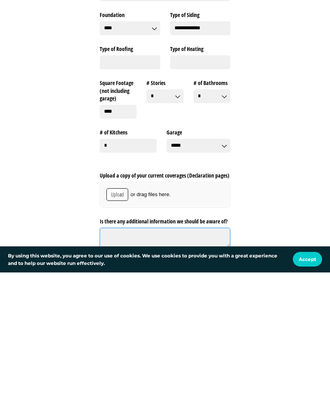
click at [120, 354] on textarea "Is there any additional information we should be aware of?" at bounding box center [165, 364] width 130 height 20
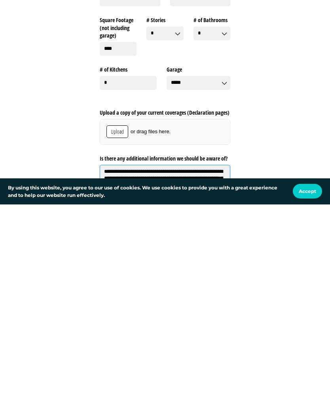
scroll to position [1131, 0]
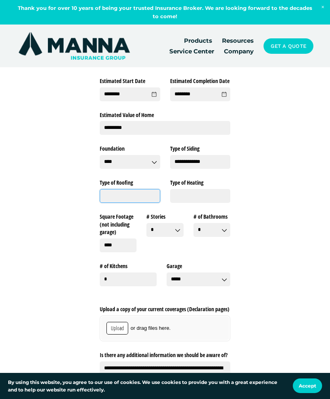
click at [125, 189] on input "Type of Roofing" at bounding box center [130, 196] width 60 height 14
type textarea "**********"
click at [193, 189] on input "Type of Heating" at bounding box center [200, 196] width 60 height 14
type input "**********"
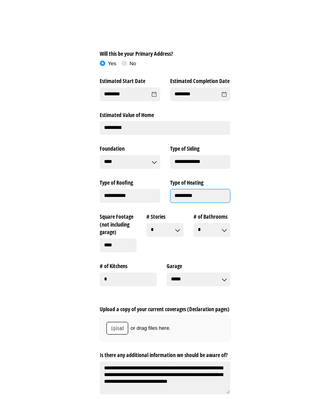
scroll to position [1184, 0]
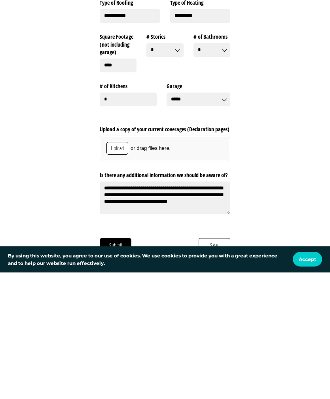
click at [113, 367] on span "Submit" at bounding box center [116, 371] width 14 height 9
type input "********"
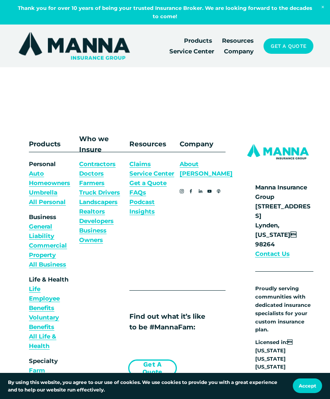
scroll to position [0, 0]
